Goal: Task Accomplishment & Management: Manage account settings

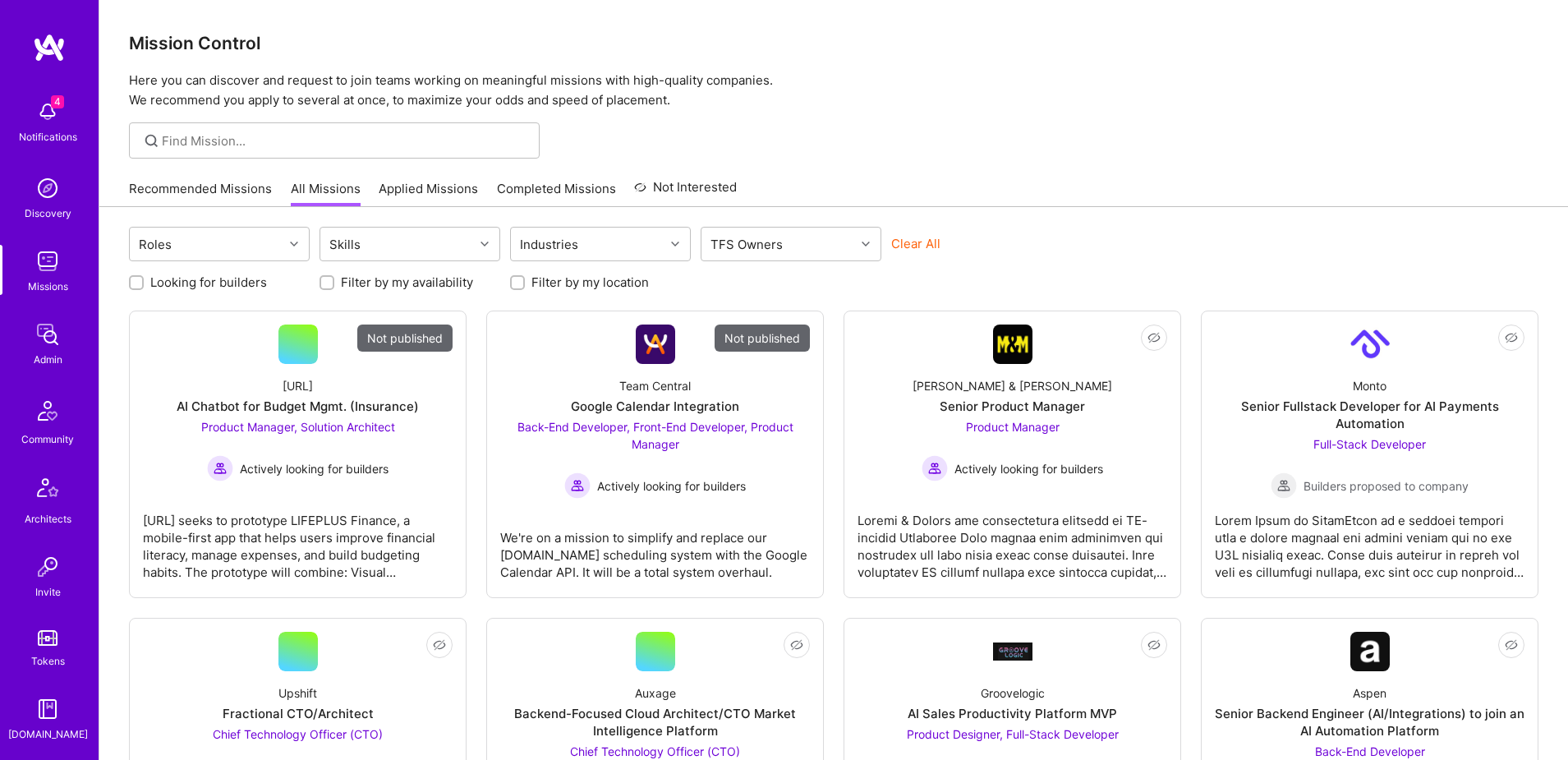
scroll to position [289, 0]
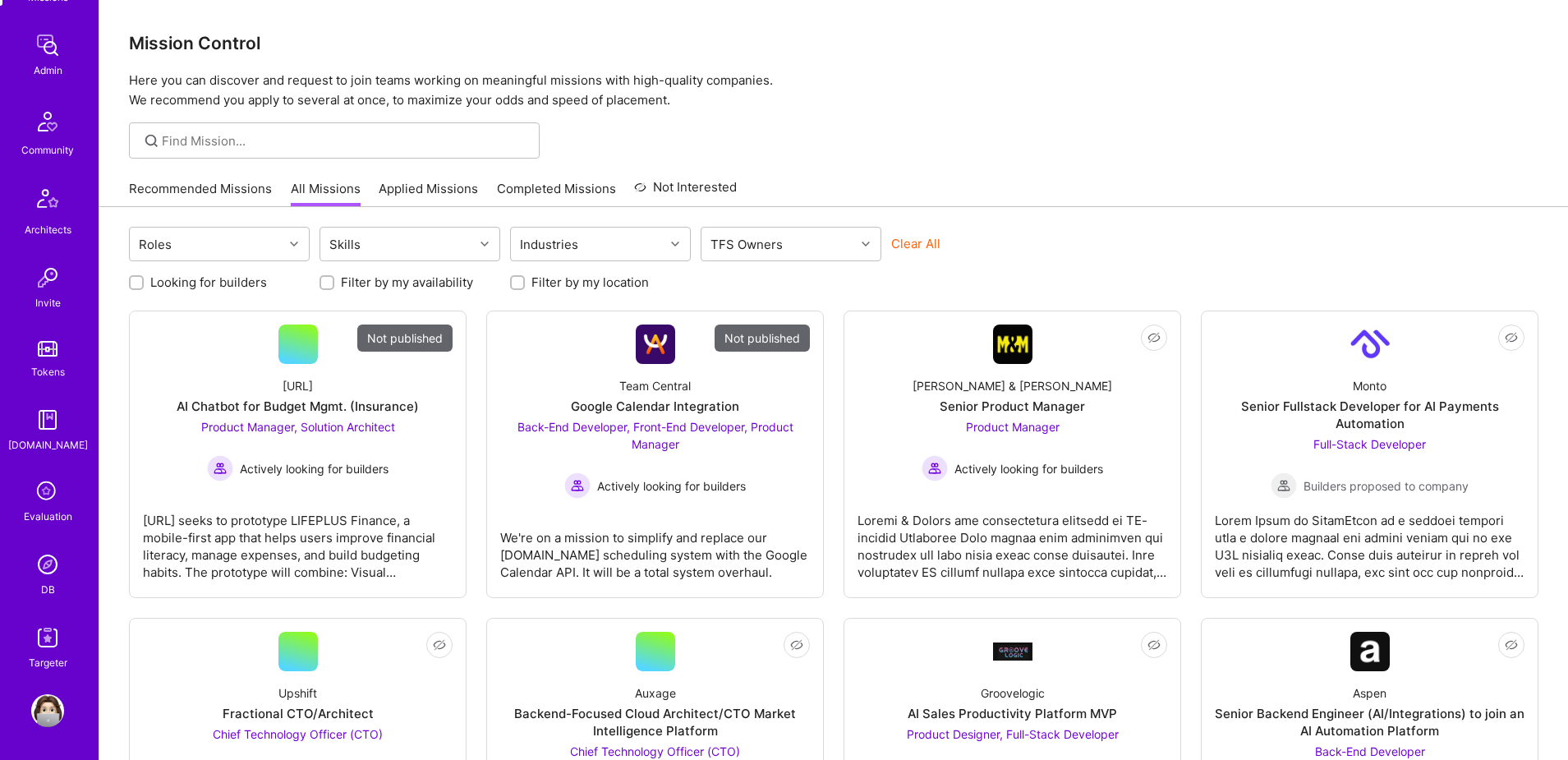
click at [48, 561] on img at bounding box center [47, 564] width 33 height 33
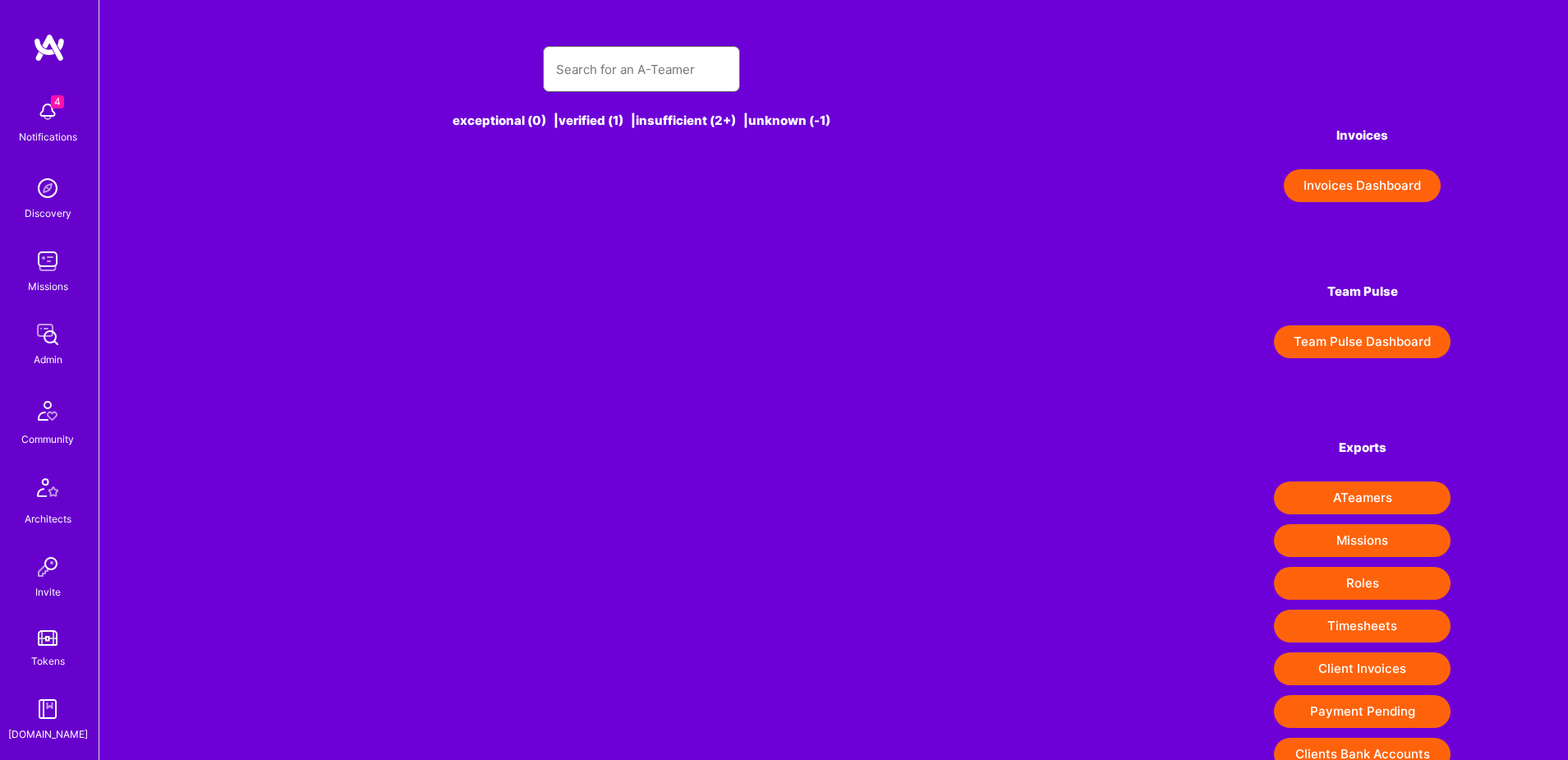
click at [616, 80] on input "text" at bounding box center [641, 70] width 171 height 42
paste input "[PERSON_NAME]"
type input "[PERSON_NAME]"
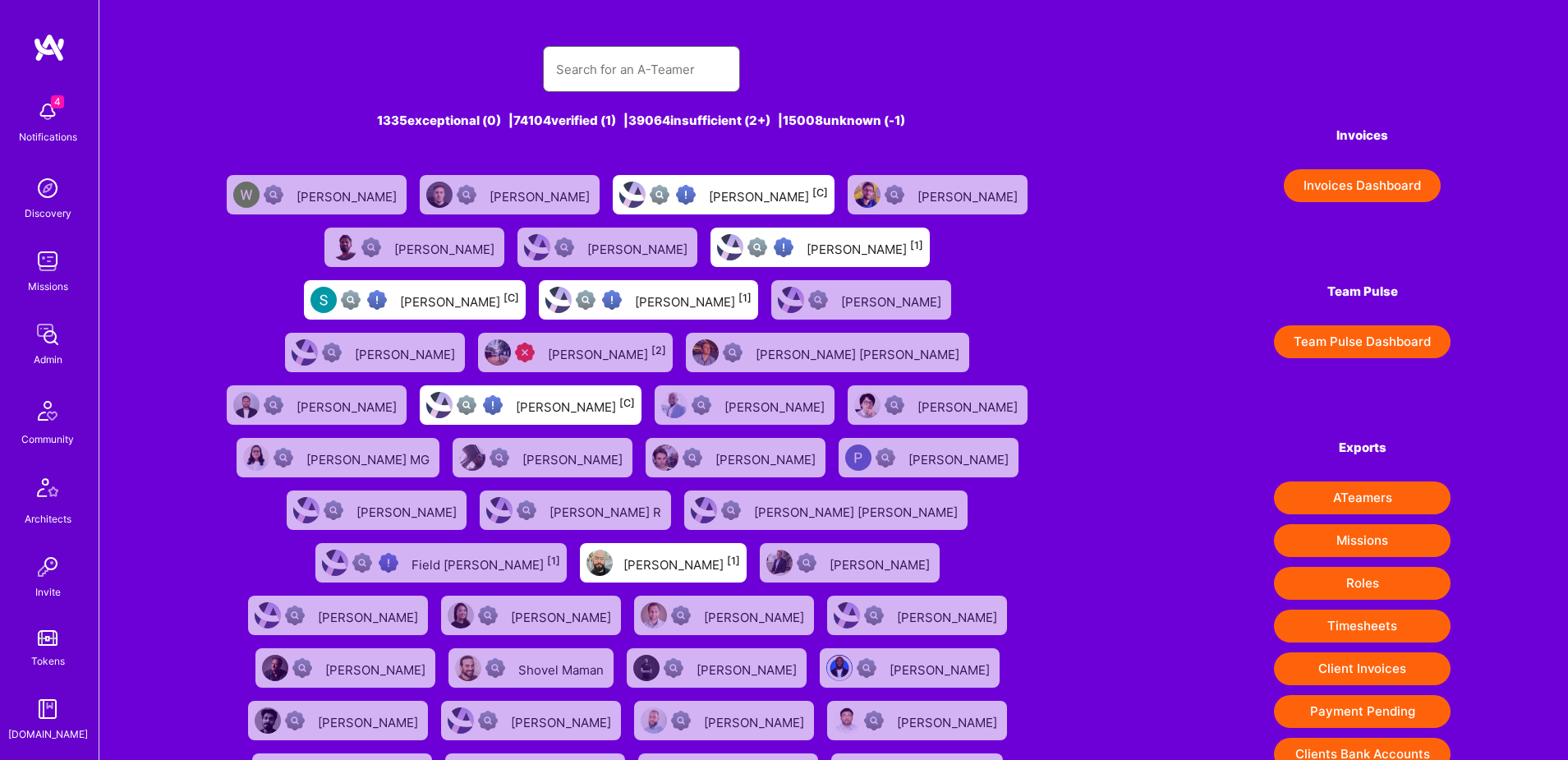
paste input "[PERSON_NAME]"
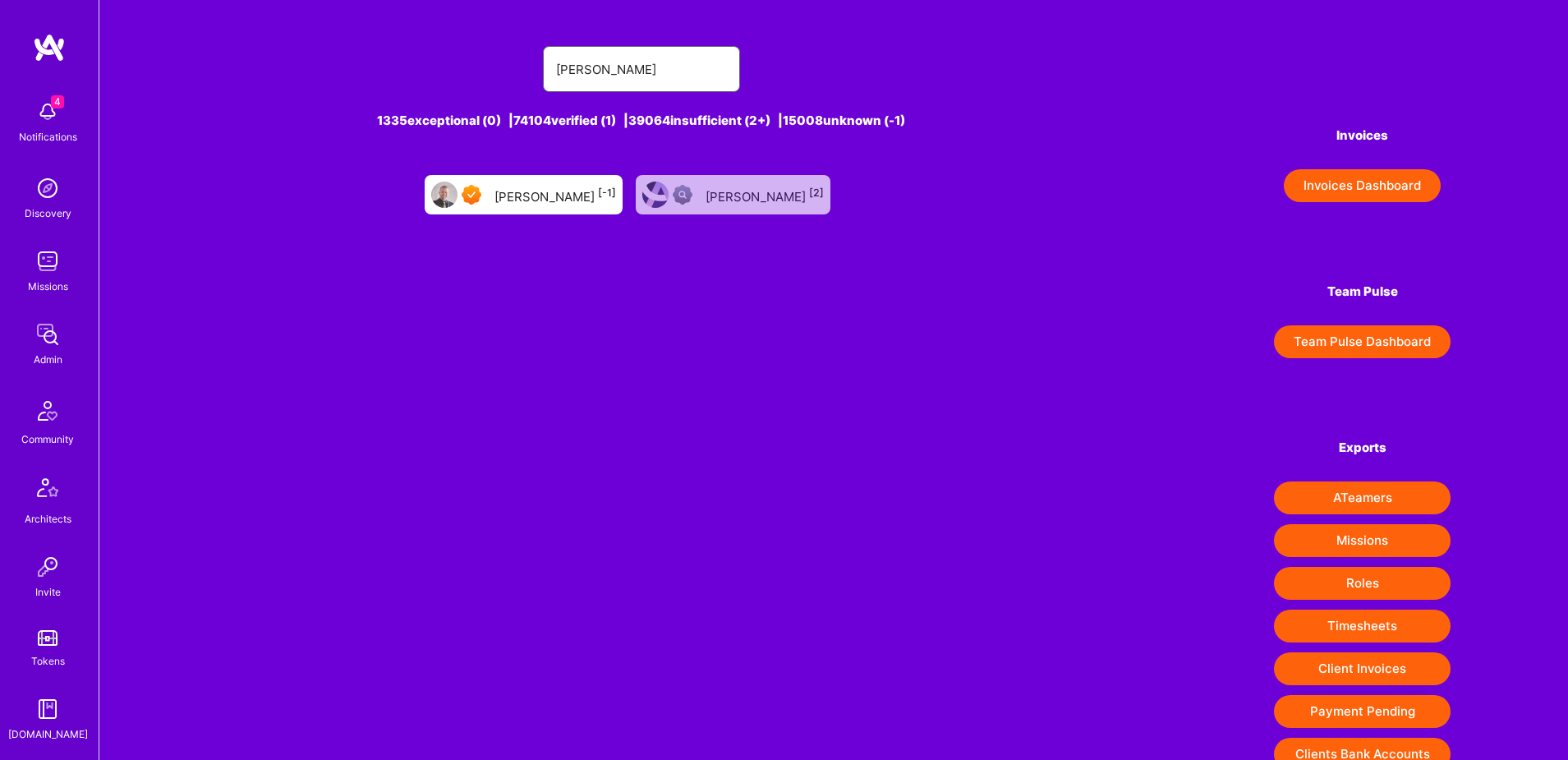
type input "[PERSON_NAME]"
click at [569, 195] on div "Tadej Krevh [-1]" at bounding box center [555, 194] width 121 height 21
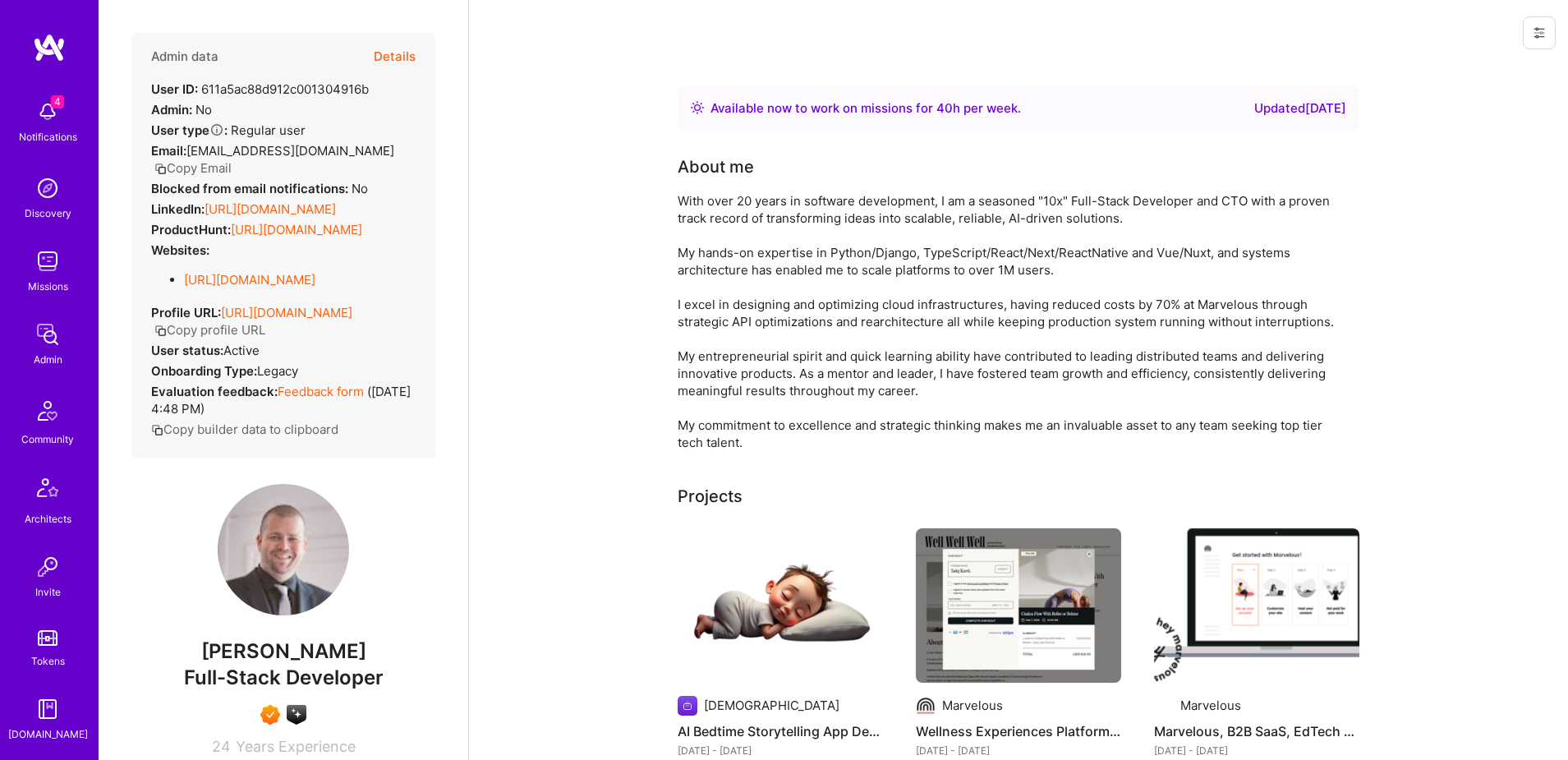
click at [1538, 38] on icon at bounding box center [1538, 32] width 13 height 13
click at [1463, 69] on button "Login as Tadej" at bounding box center [1480, 71] width 152 height 42
